Goal: Transaction & Acquisition: Purchase product/service

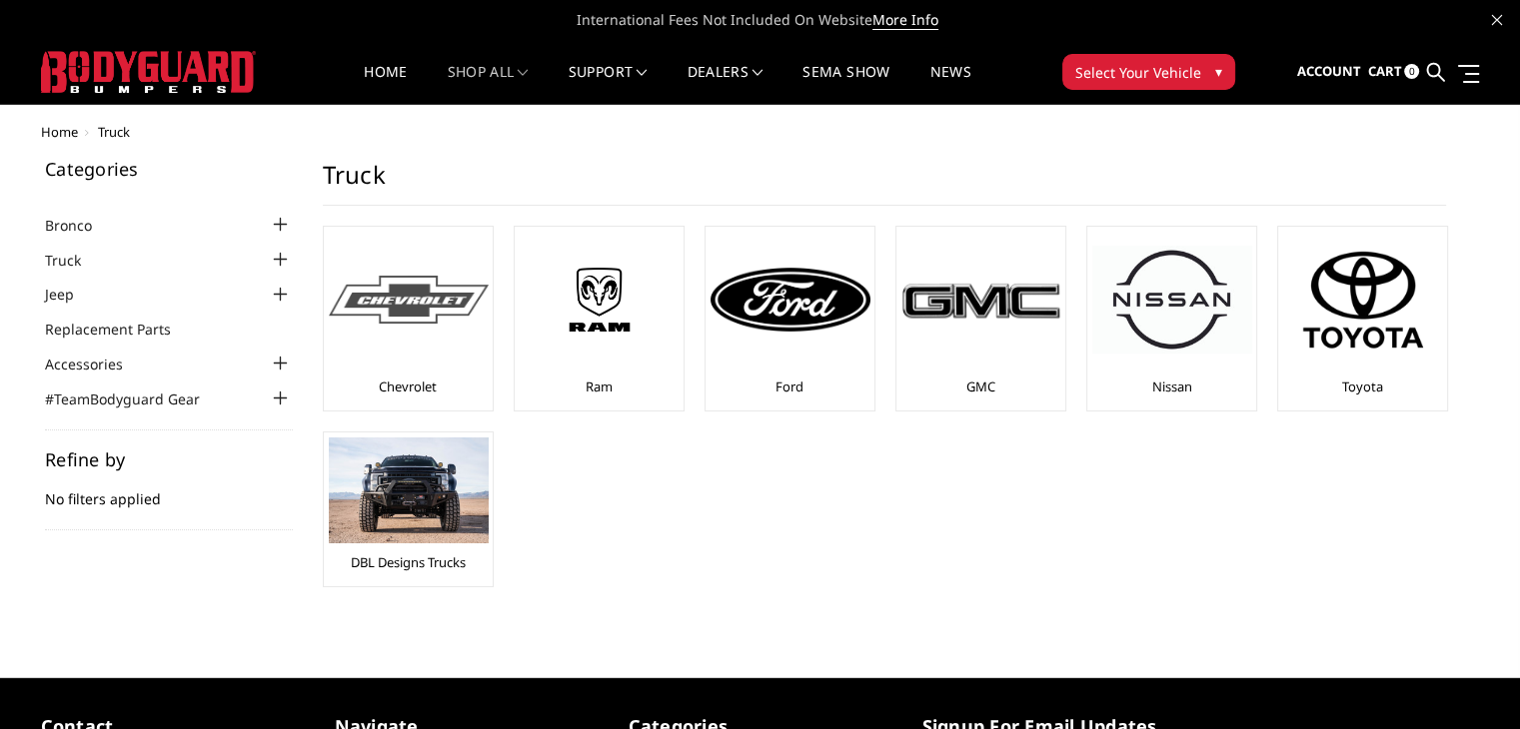
click at [424, 366] on div "Chevrolet" at bounding box center [408, 319] width 159 height 174
click at [409, 391] on link "Chevrolet" at bounding box center [408, 387] width 58 height 18
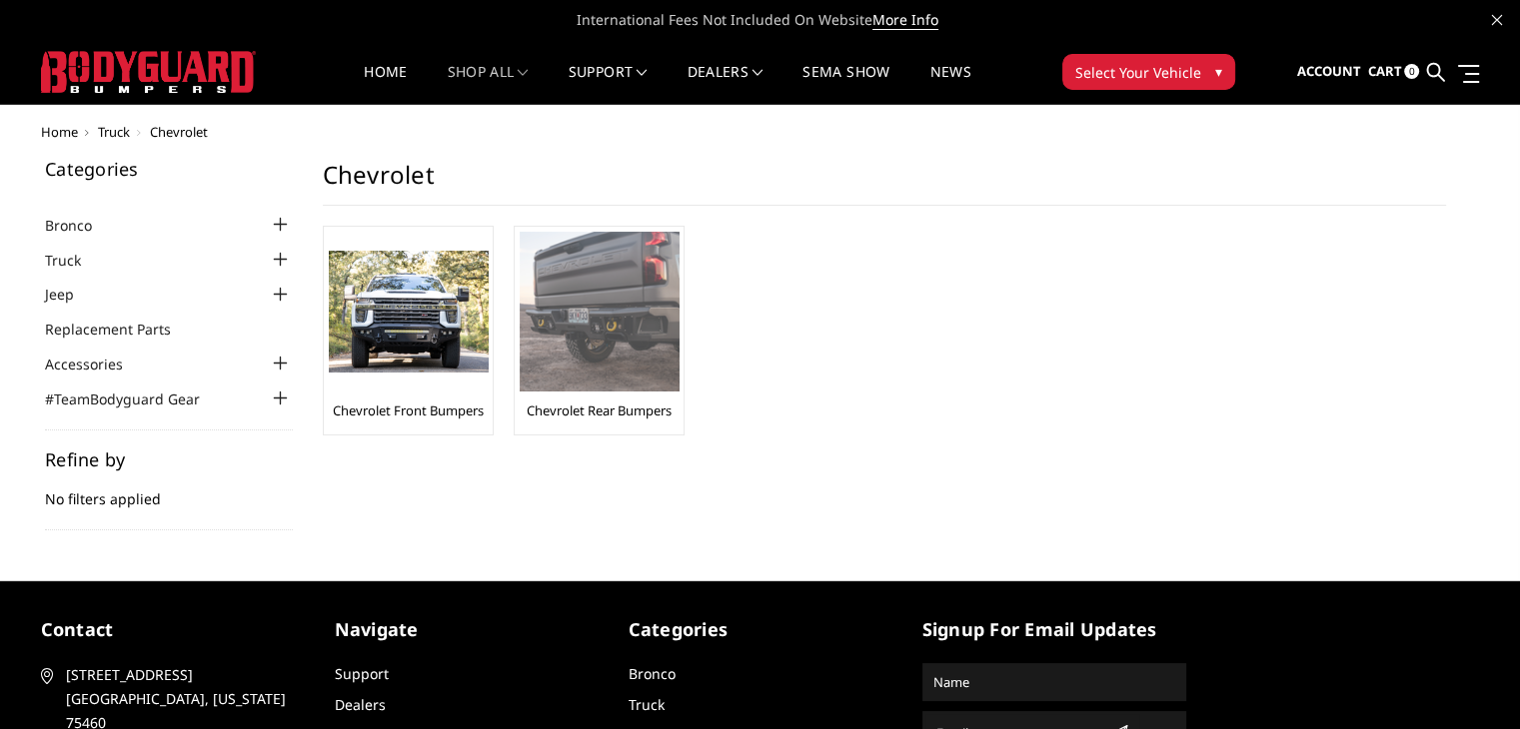
click at [629, 397] on div "Chevrolet Rear Bumpers" at bounding box center [599, 331] width 159 height 198
click at [628, 409] on link "Chevrolet Rear Bumpers" at bounding box center [599, 411] width 145 height 18
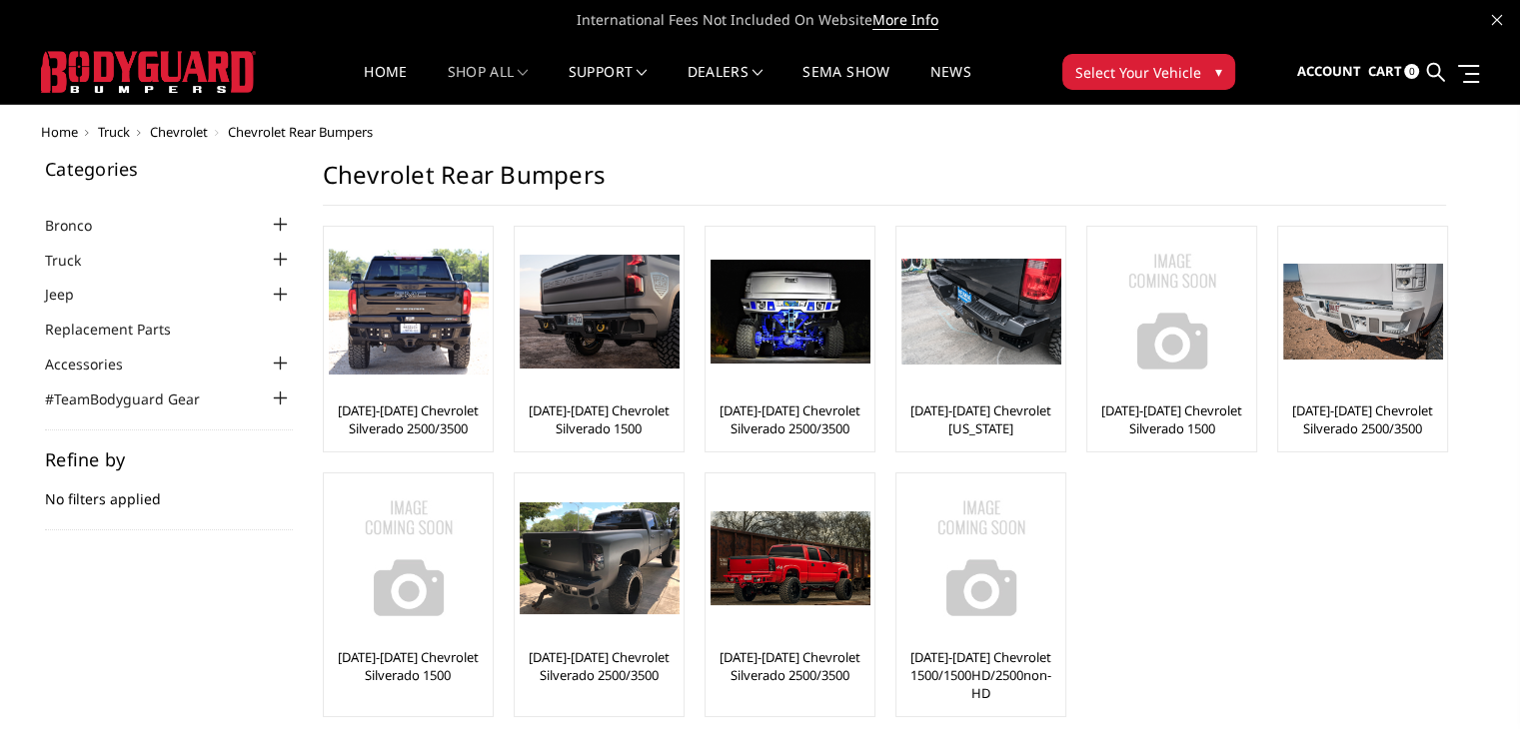
click at [1196, 63] on button "Select Your Vehicle ▾" at bounding box center [1148, 72] width 173 height 36
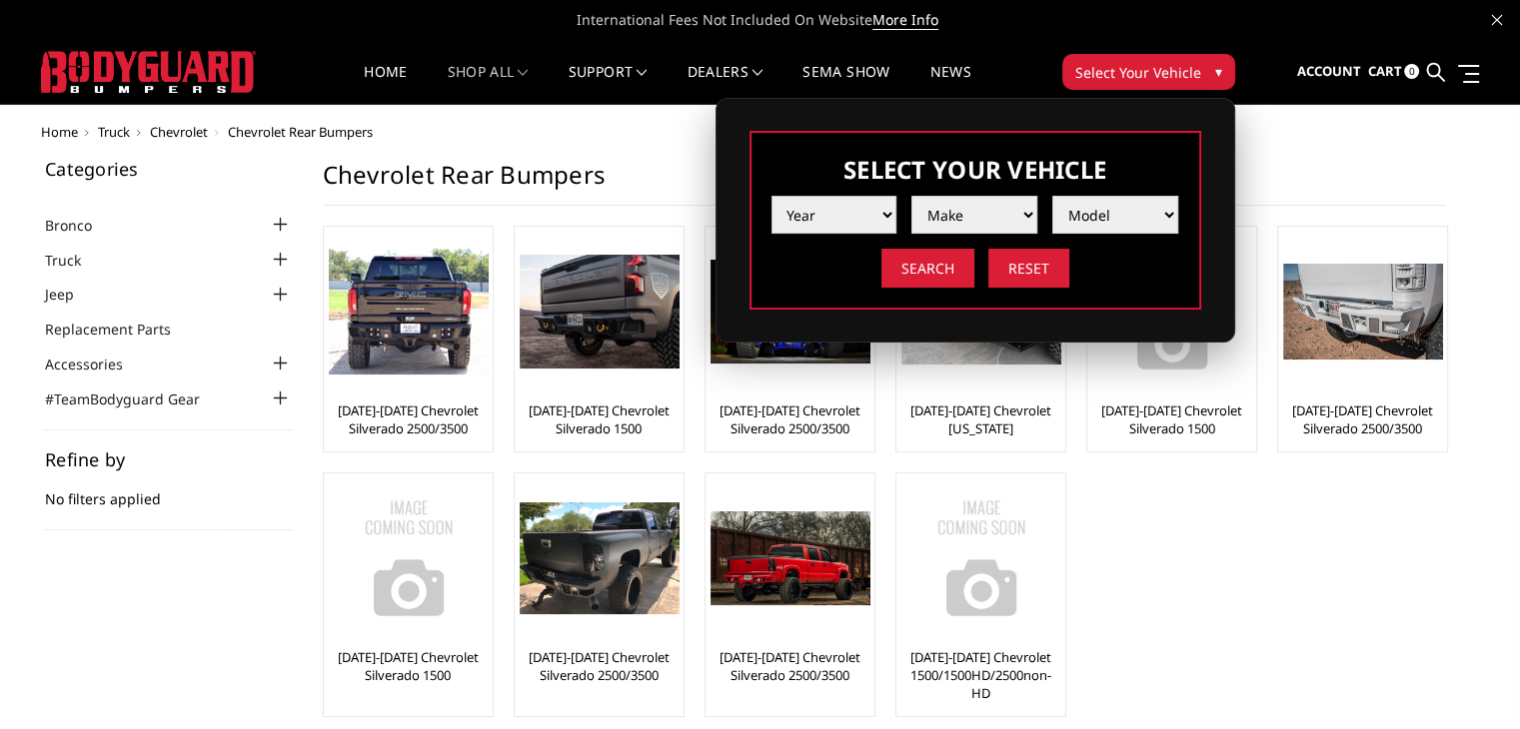
click at [863, 230] on select "Year [DATE] 2024 2023 2022 2021 2020 2019 2018 2017 2016 2015 2014 2013 2012 20…" at bounding box center [834, 215] width 126 height 38
